Goal: Task Accomplishment & Management: Use online tool/utility

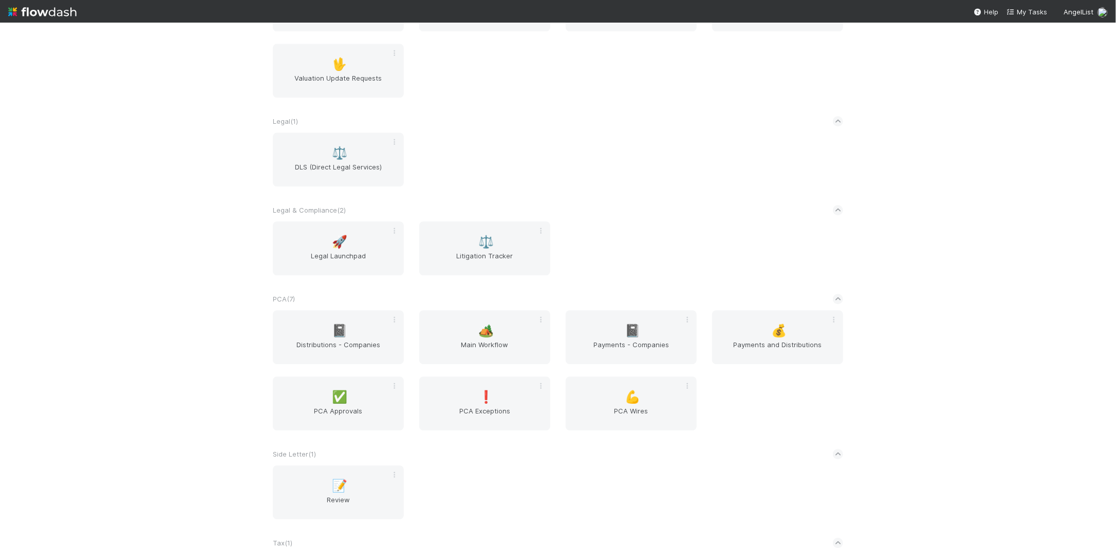
scroll to position [1656, 0]
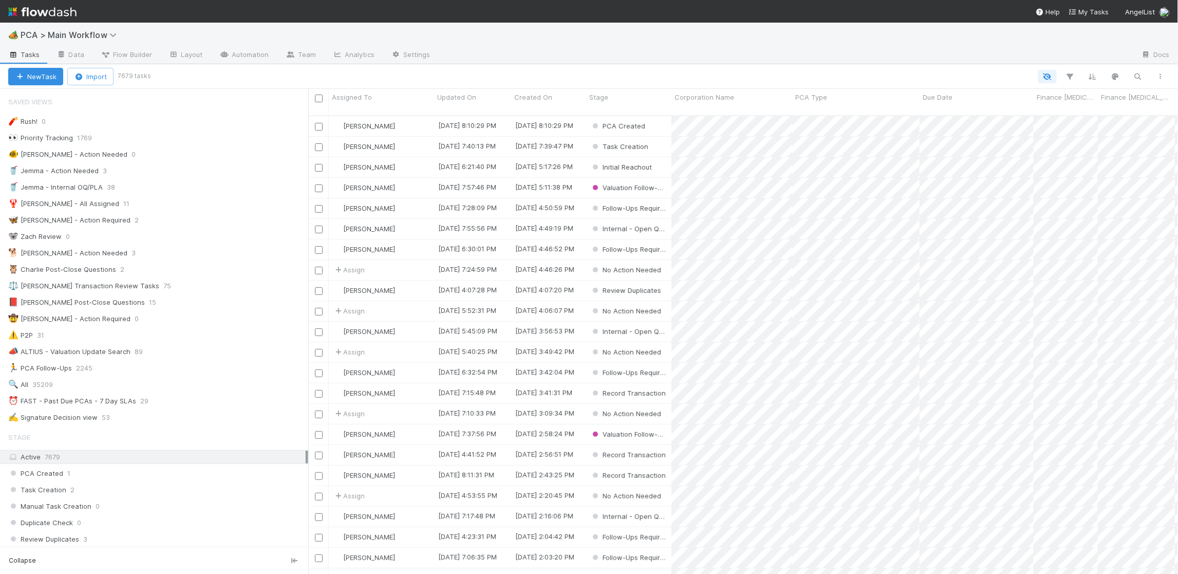
scroll to position [1, 1]
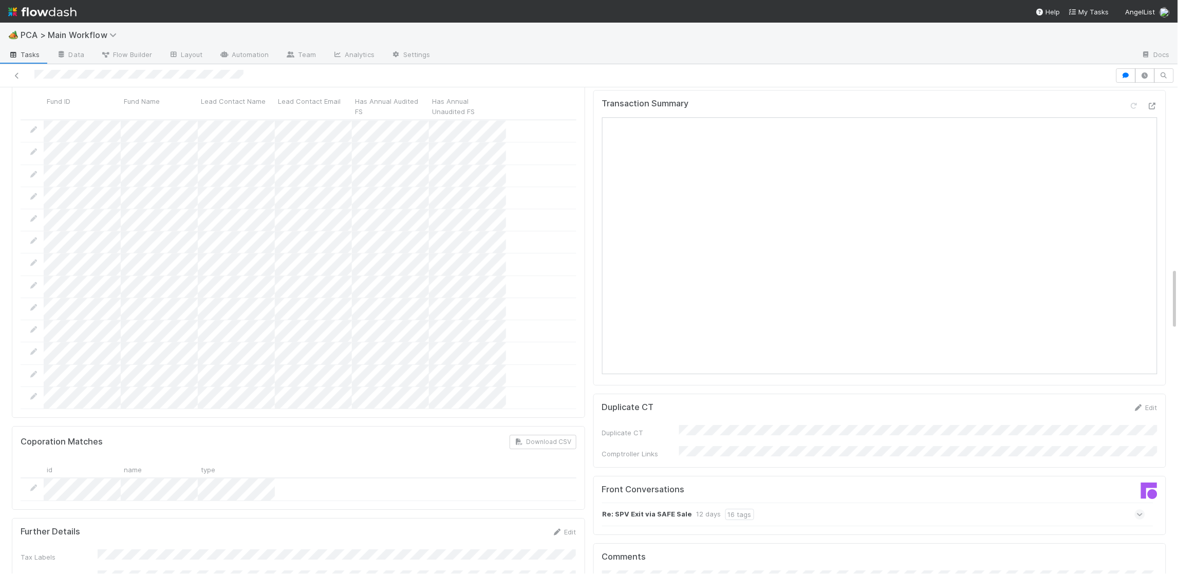
scroll to position [1405, 0]
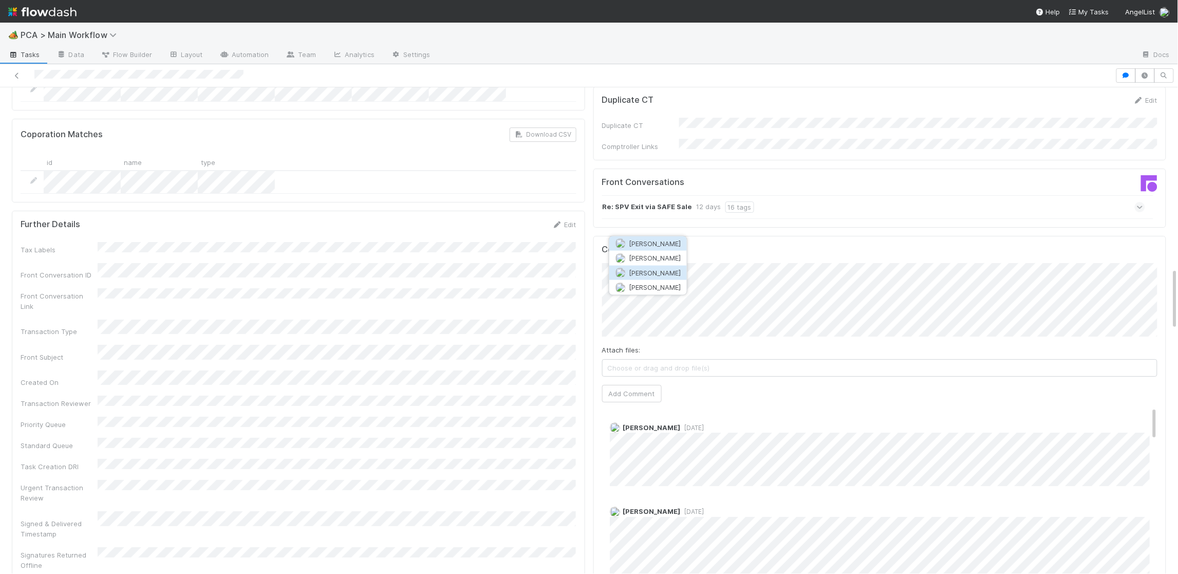
click at [674, 273] on button "Josh Tarr" at bounding box center [648, 273] width 78 height 14
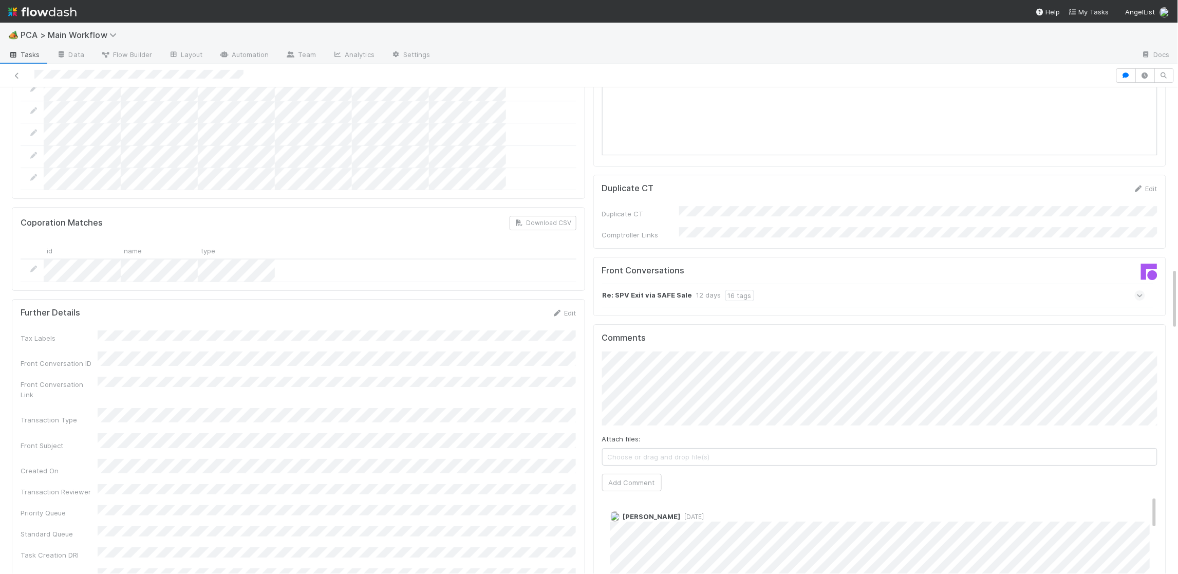
scroll to position [1125, 0]
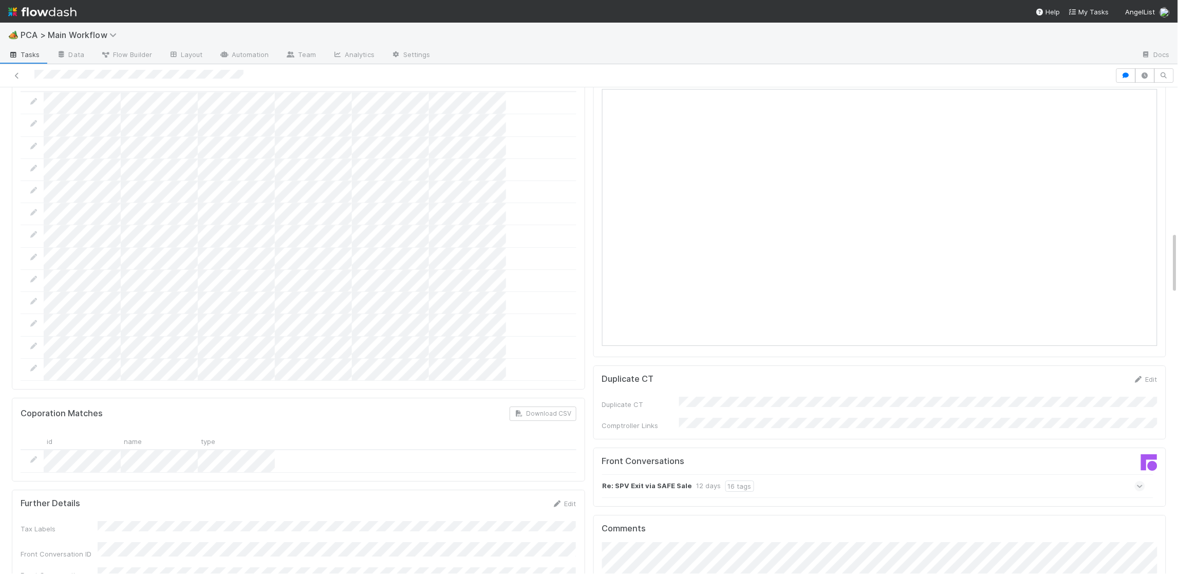
drag, startPoint x: 560, startPoint y: 431, endPoint x: 365, endPoint y: 453, distance: 196.0
click at [559, 501] on icon at bounding box center [557, 504] width 10 height 7
click at [532, 498] on button "Save" at bounding box center [521, 506] width 29 height 17
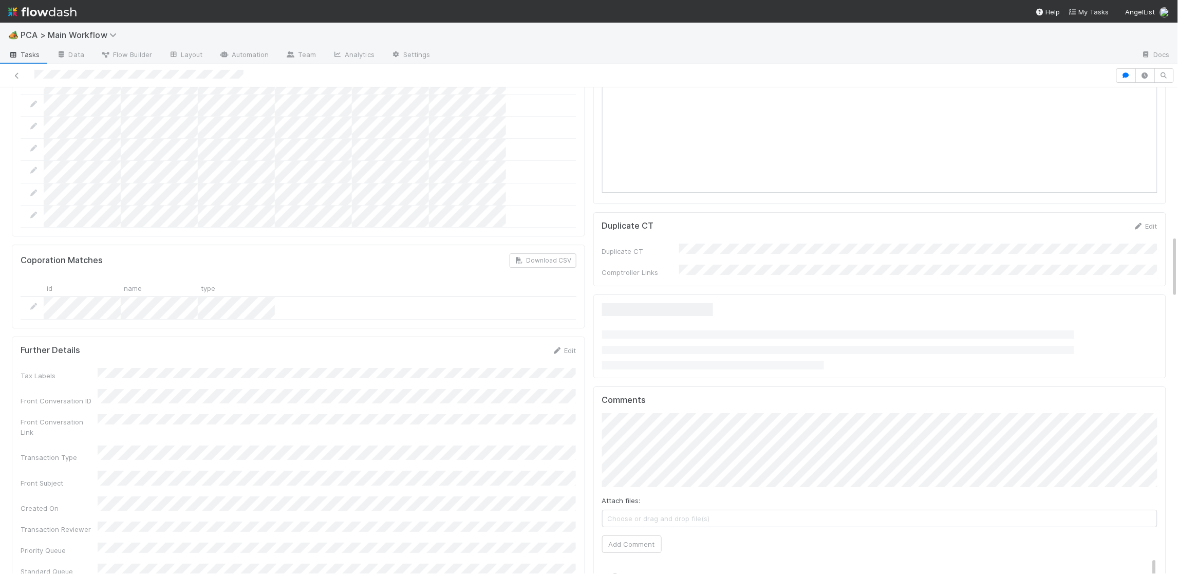
scroll to position [1322, 0]
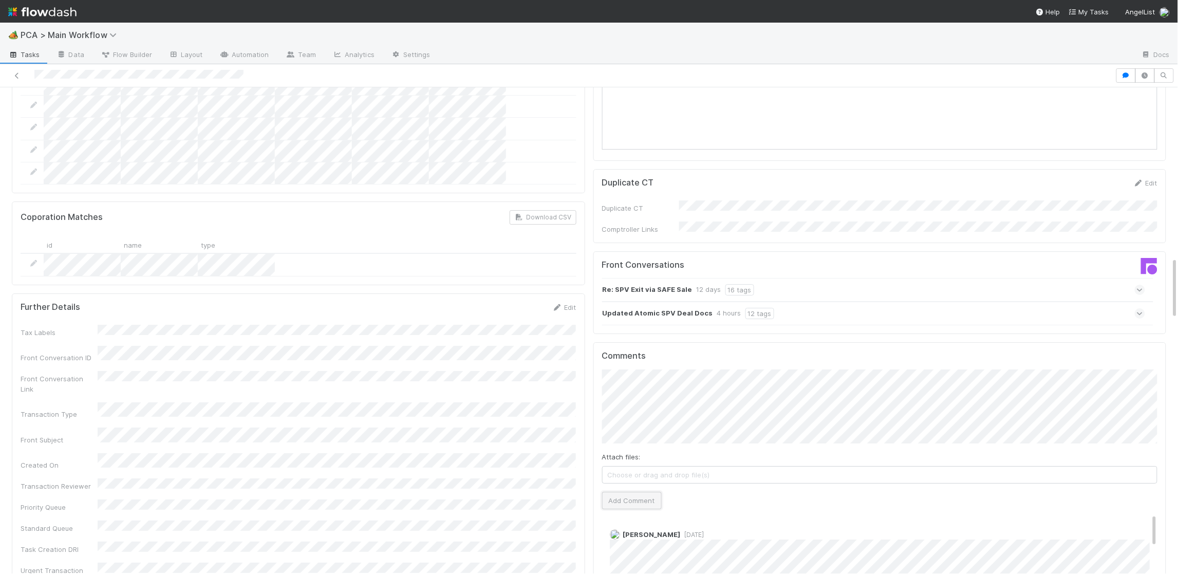
click at [649, 492] on button "Add Comment" at bounding box center [632, 500] width 60 height 17
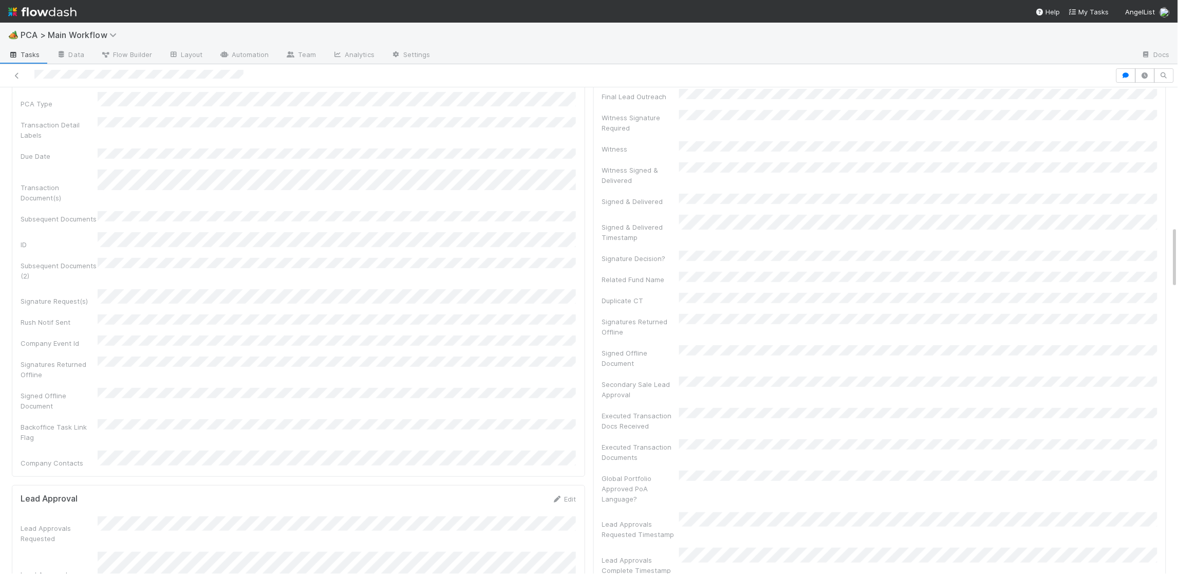
scroll to position [0, 0]
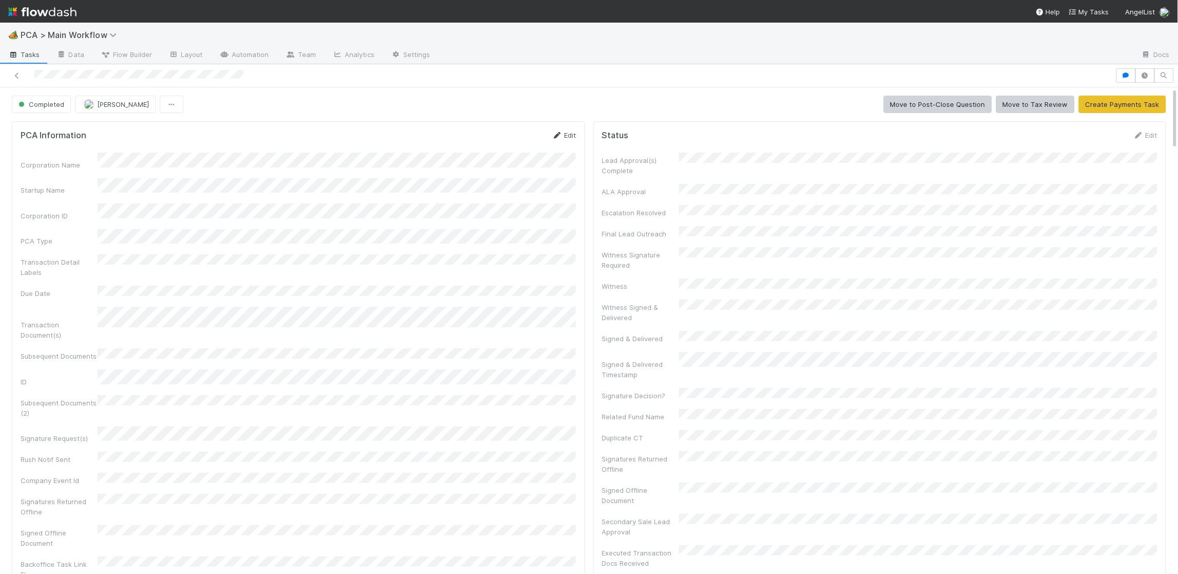
click at [560, 134] on icon at bounding box center [557, 135] width 10 height 7
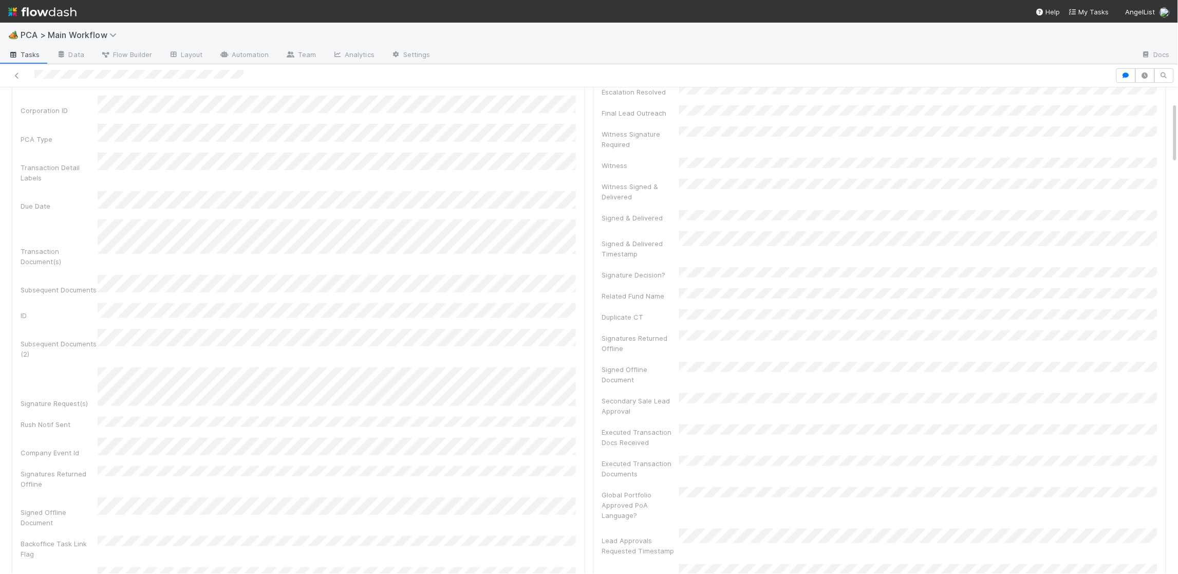
scroll to position [117, 0]
click at [76, 372] on div "Signature Request(s)" at bounding box center [299, 392] width 556 height 41
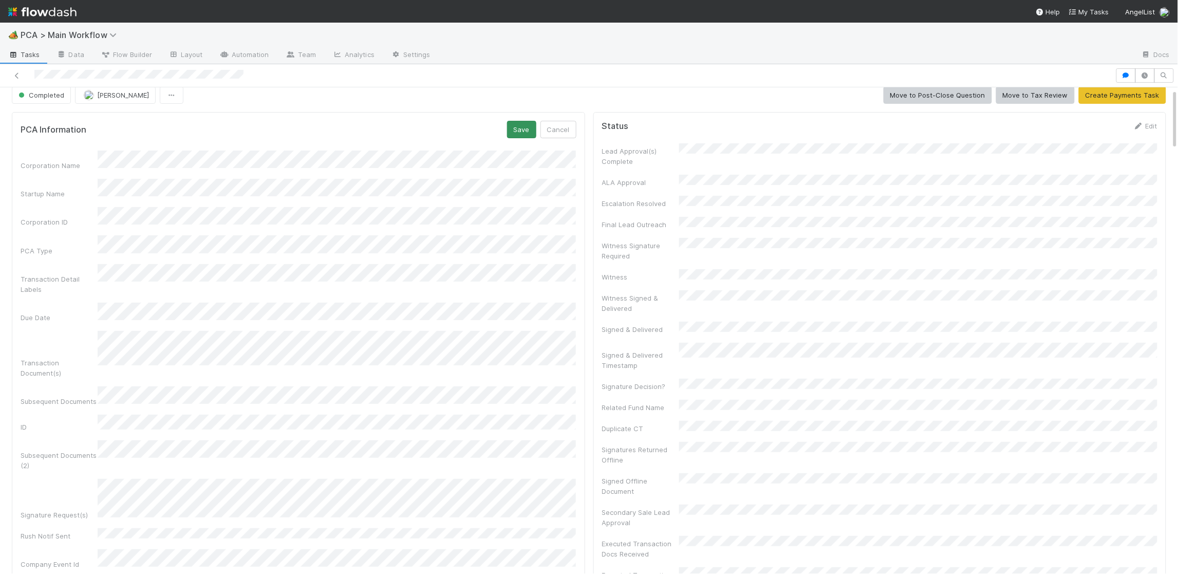
scroll to position [0, 0]
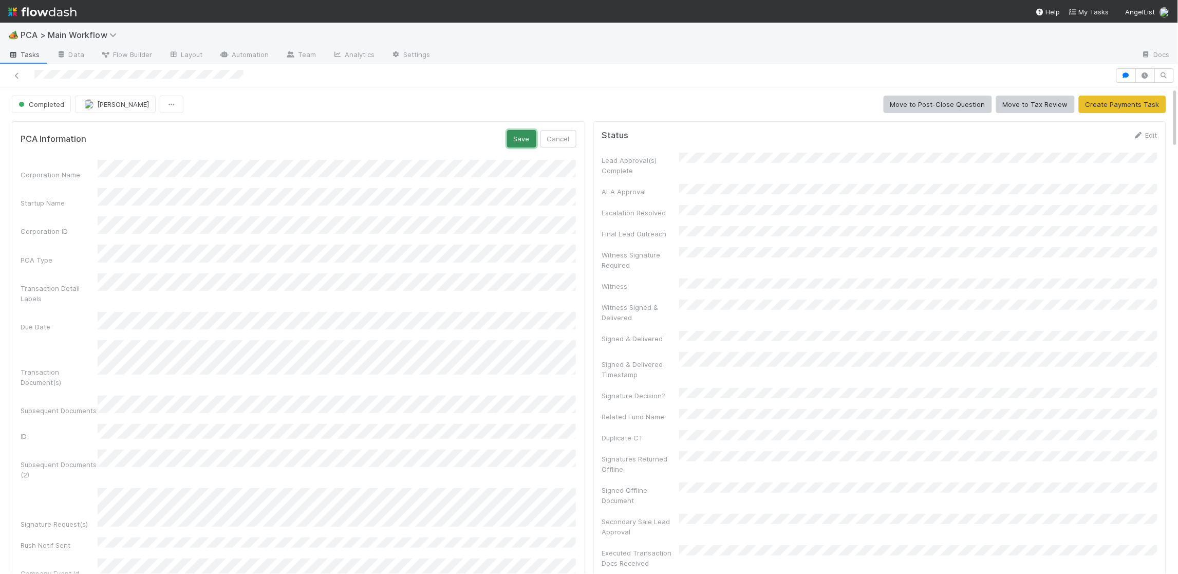
drag, startPoint x: 508, startPoint y: 138, endPoint x: 519, endPoint y: 140, distance: 10.9
click at [508, 138] on button "Save" at bounding box center [521, 138] width 29 height 17
